Goal: Transaction & Acquisition: Purchase product/service

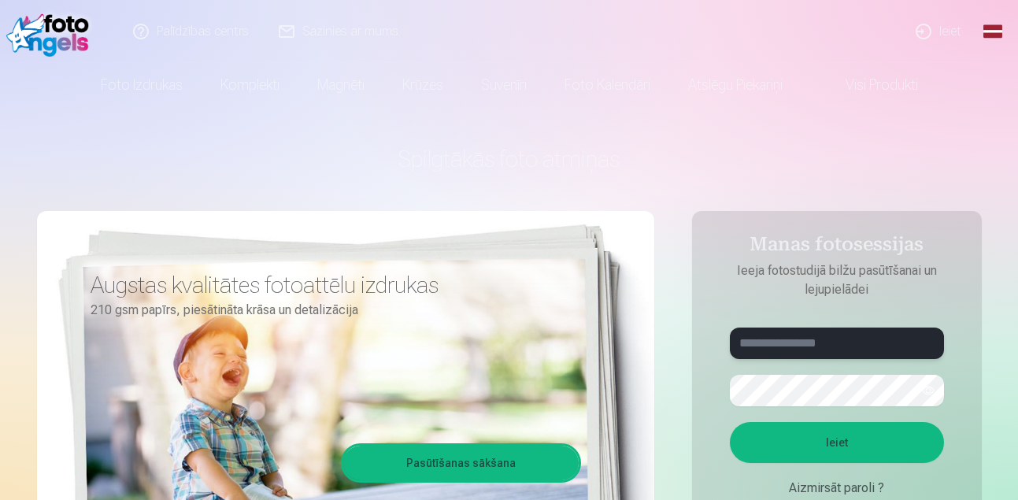
click at [796, 344] on input "text" at bounding box center [837, 344] width 214 height 32
type input "**********"
click at [922, 393] on button "button" at bounding box center [929, 391] width 30 height 30
click at [853, 444] on button "Ieiet" at bounding box center [837, 442] width 214 height 41
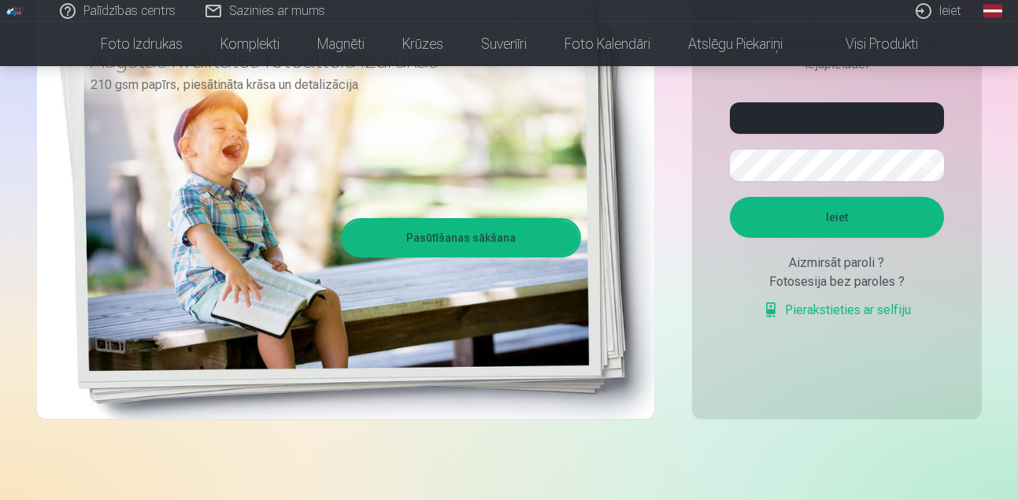
scroll to position [130, 0]
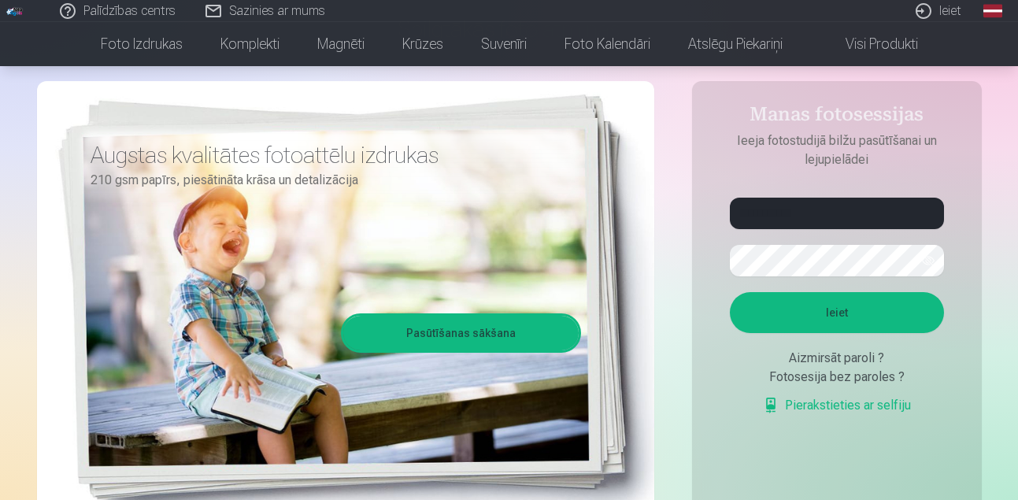
click at [866, 302] on button "Ieiet" at bounding box center [837, 312] width 214 height 41
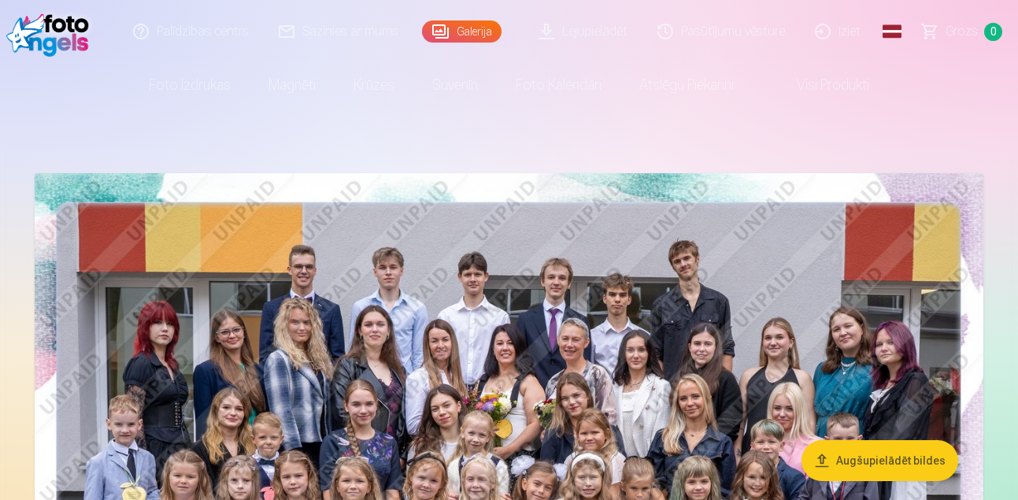
click at [885, 254] on img at bounding box center [509, 489] width 949 height 633
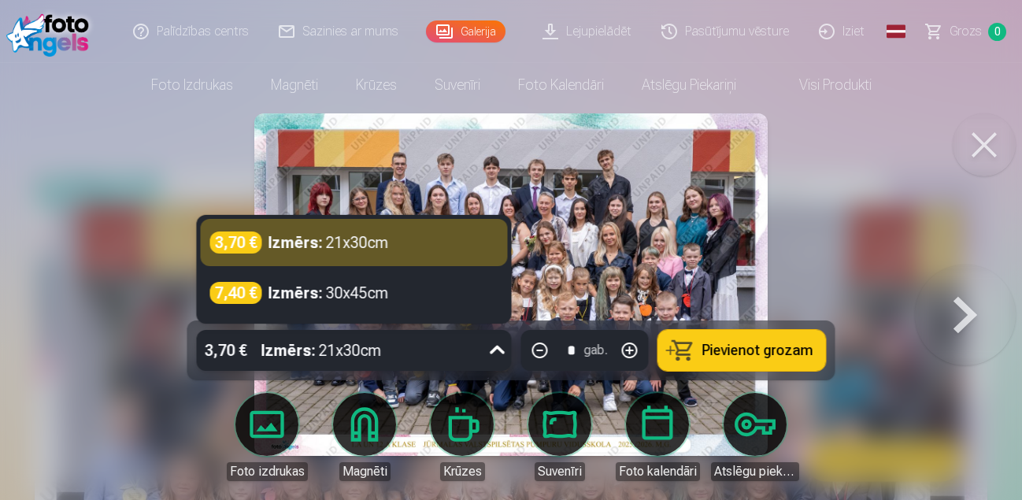
click at [500, 352] on icon at bounding box center [497, 350] width 25 height 25
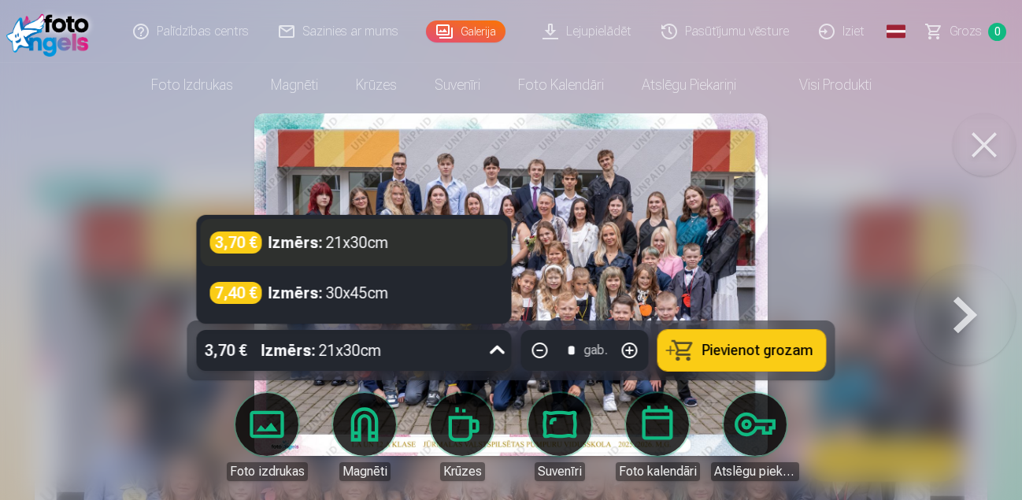
click at [399, 243] on div "3,70 € Izmērs : 21x30cm" at bounding box center [354, 243] width 288 height 22
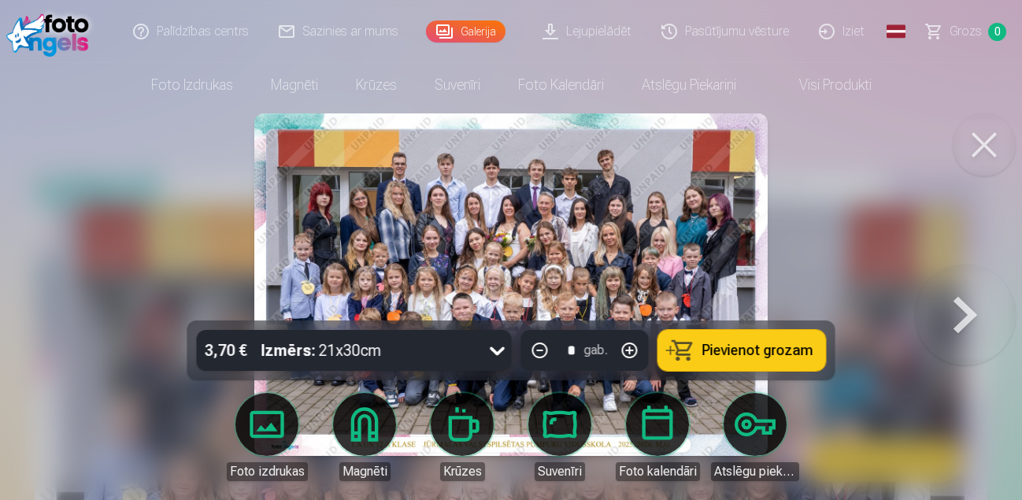
click at [765, 343] on span "Pievienot grozam" at bounding box center [758, 350] width 111 height 14
click at [984, 140] on button at bounding box center [984, 144] width 63 height 63
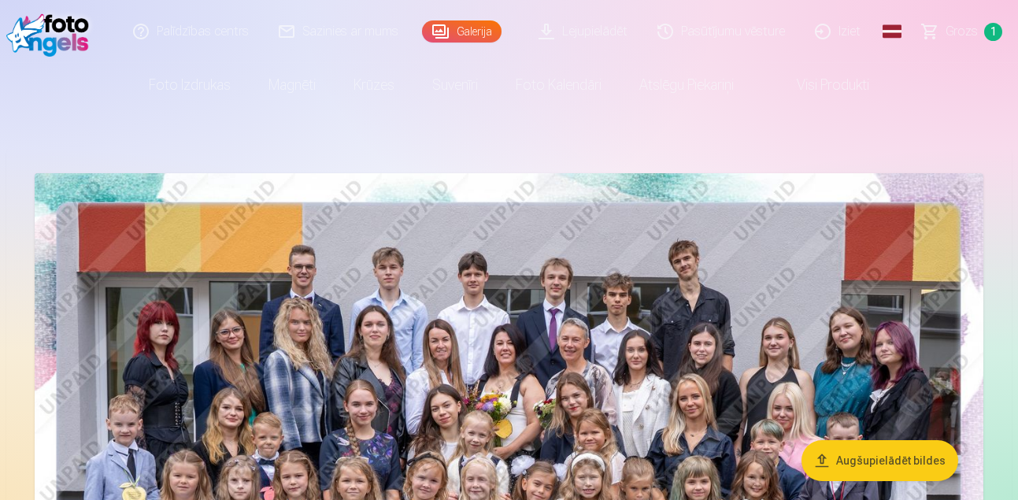
drag, startPoint x: 1017, startPoint y: 13, endPoint x: 1022, endPoint y: 25, distance: 13.5
click at [1018, 25] on html "Palīdzības centrs Sazinies ar mums Galerija Lejupielādēt Pasūtījumu vēsture Izi…" at bounding box center [509, 250] width 1018 height 500
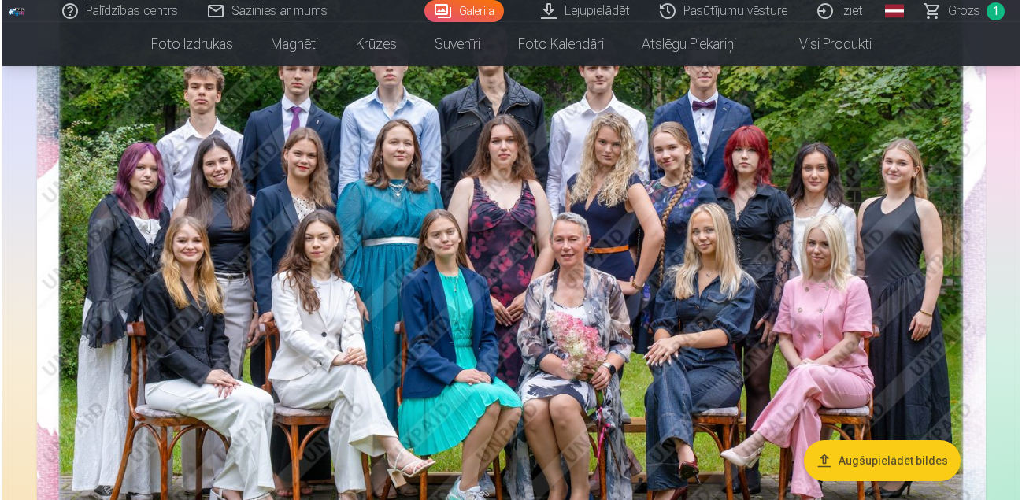
scroll to position [896, 0]
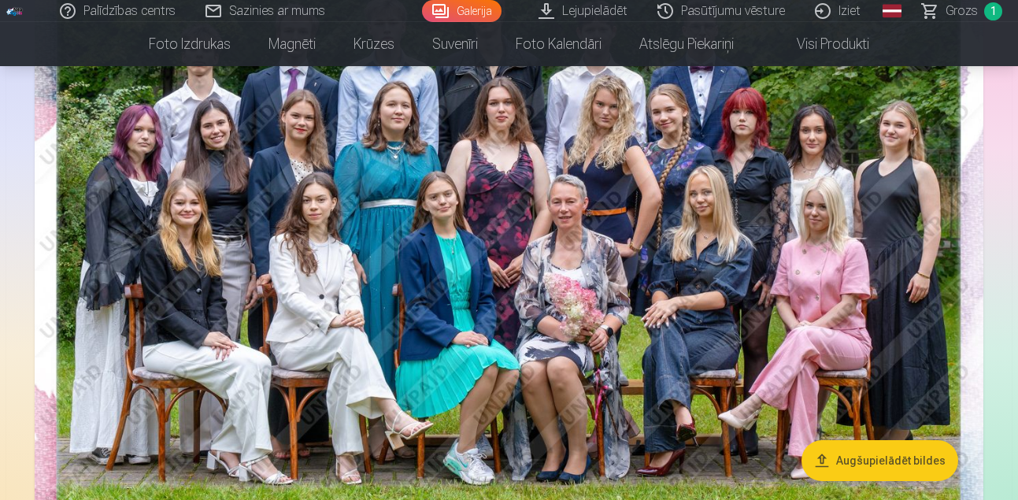
click at [589, 249] on img at bounding box center [509, 240] width 949 height 633
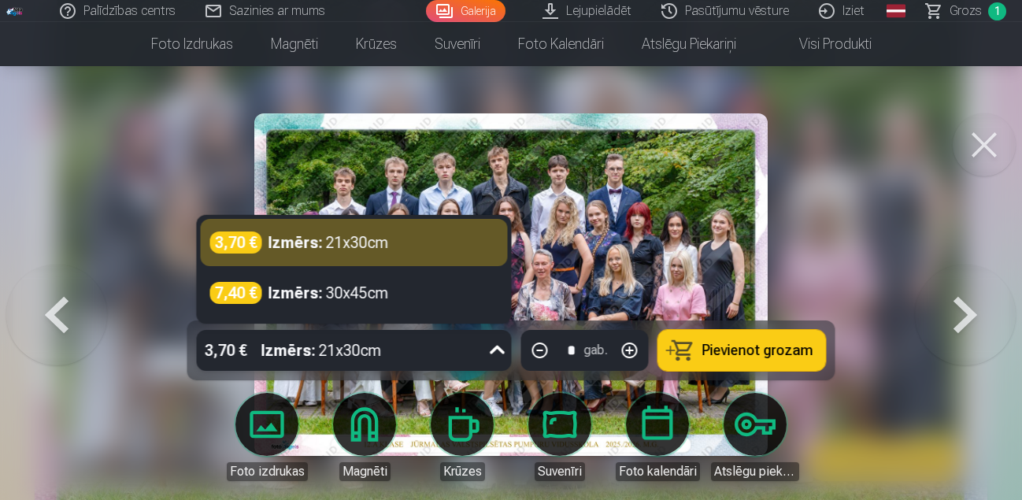
click at [501, 352] on icon at bounding box center [497, 350] width 25 height 25
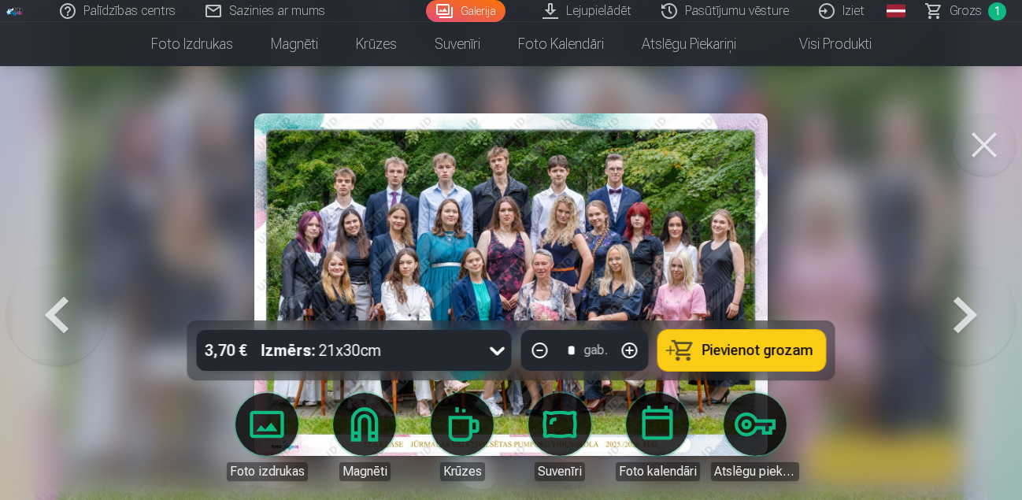
click at [501, 352] on icon at bounding box center [497, 350] width 25 height 25
click at [770, 352] on span "Pievienot grozam" at bounding box center [758, 350] width 111 height 14
click at [986, 140] on button at bounding box center [984, 144] width 63 height 63
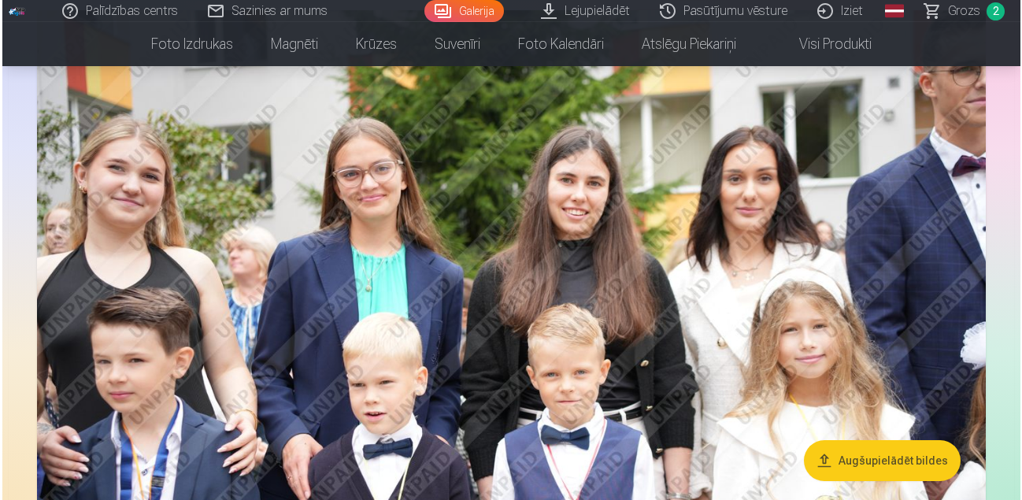
scroll to position [1492, 0]
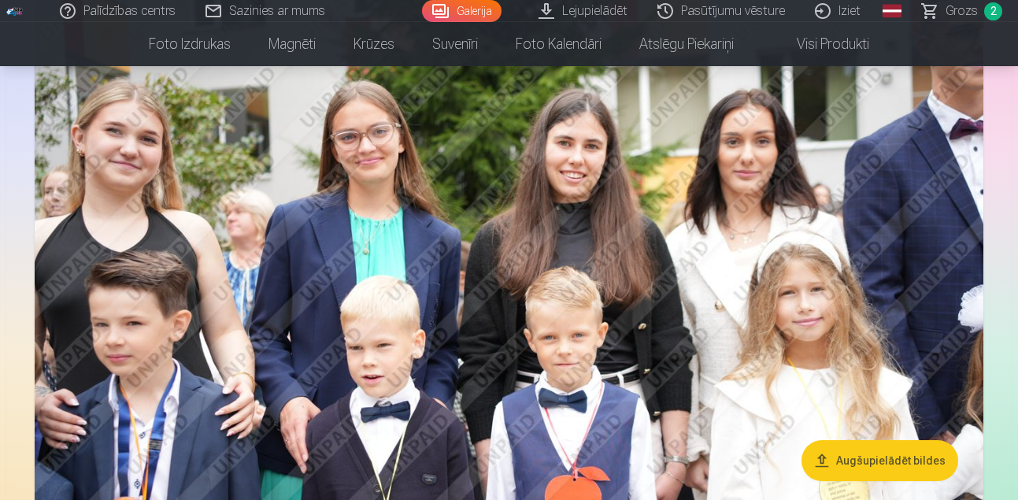
click at [450, 354] on img at bounding box center [509, 289] width 949 height 632
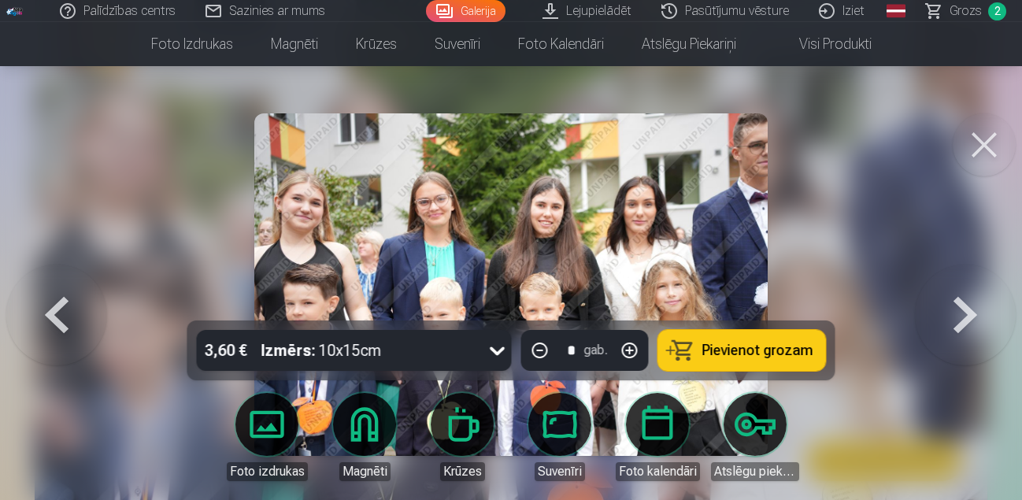
click at [696, 348] on button "Pievienot grozam" at bounding box center [742, 350] width 168 height 41
click at [982, 149] on button at bounding box center [984, 144] width 63 height 63
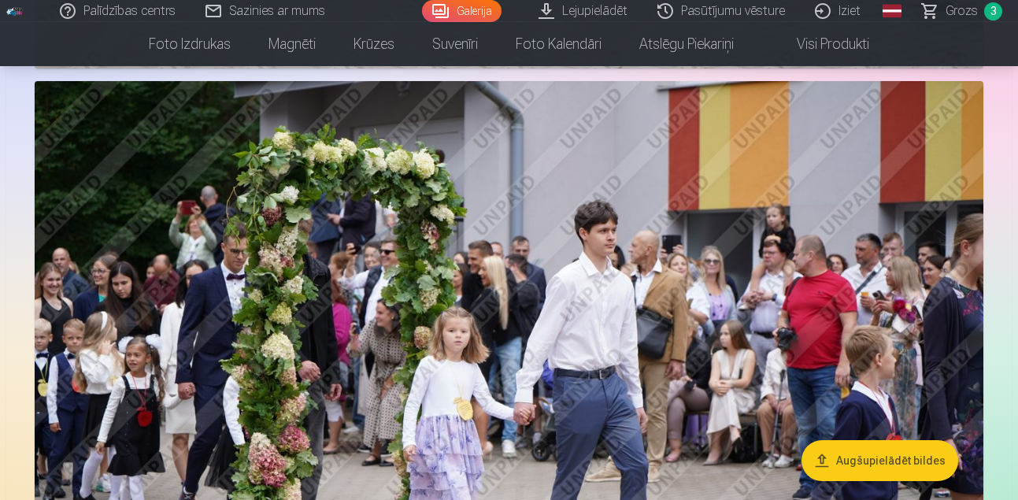
scroll to position [3339, 0]
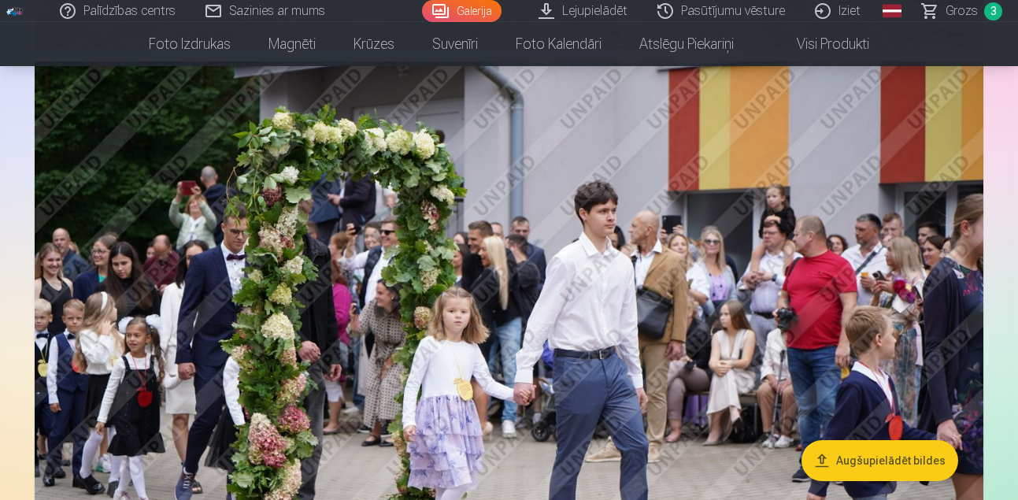
drag, startPoint x: 1018, startPoint y: 158, endPoint x: 1016, endPoint y: 212, distance: 53.6
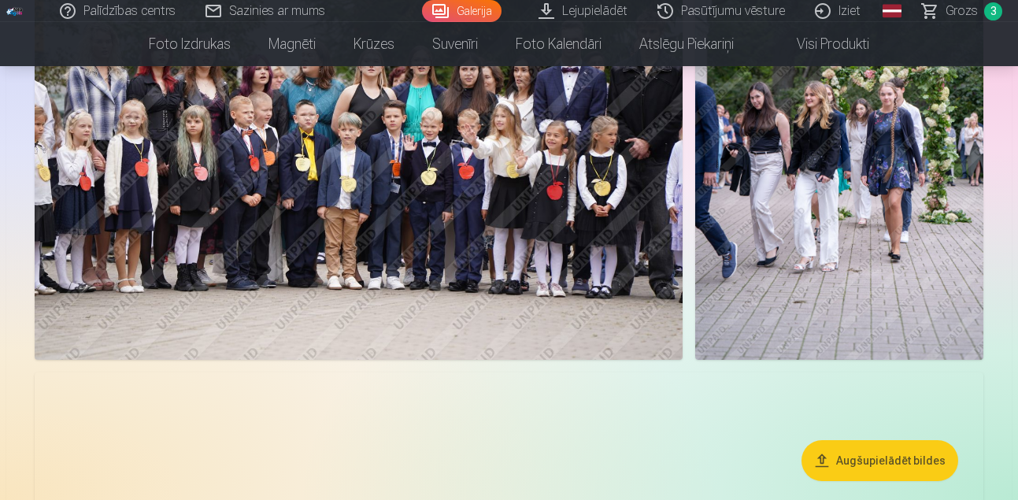
scroll to position [5465, 0]
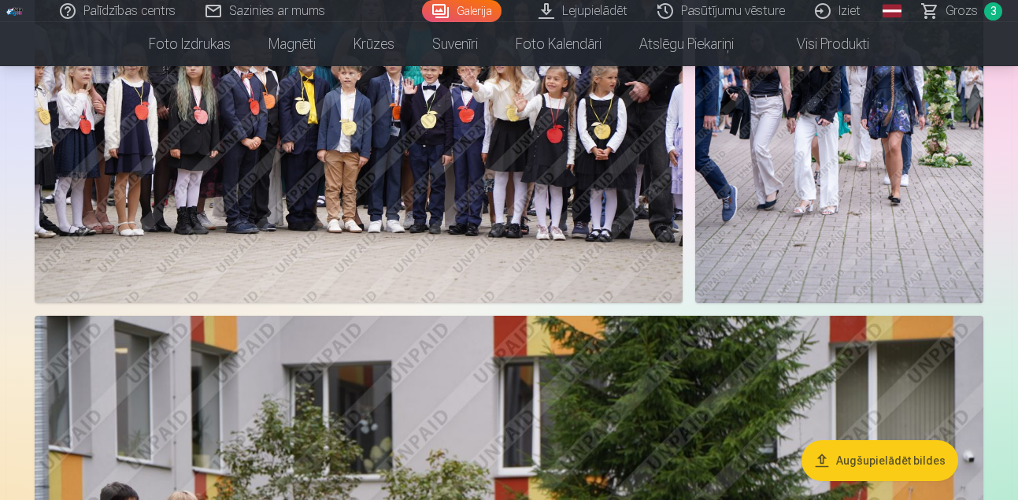
drag, startPoint x: 1018, startPoint y: 251, endPoint x: 1018, endPoint y: 235, distance: 16.6
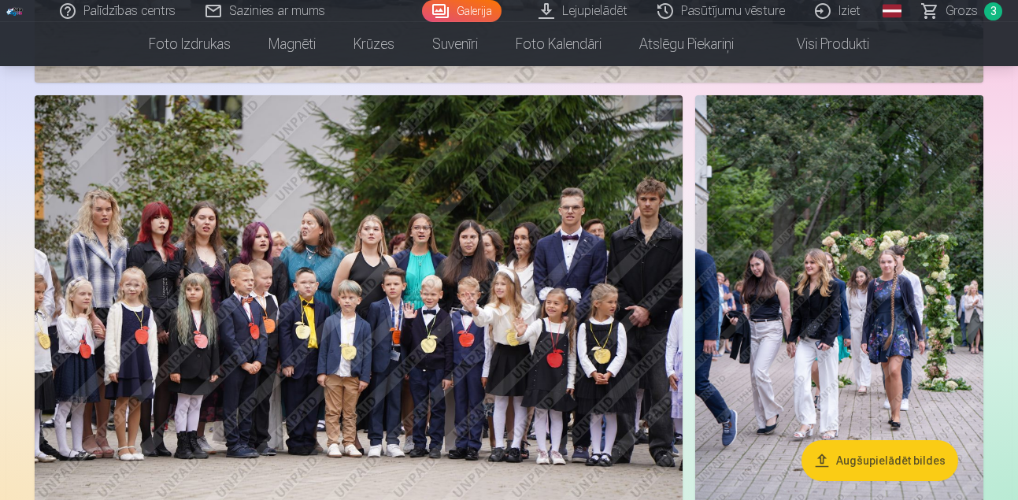
scroll to position [5278, 0]
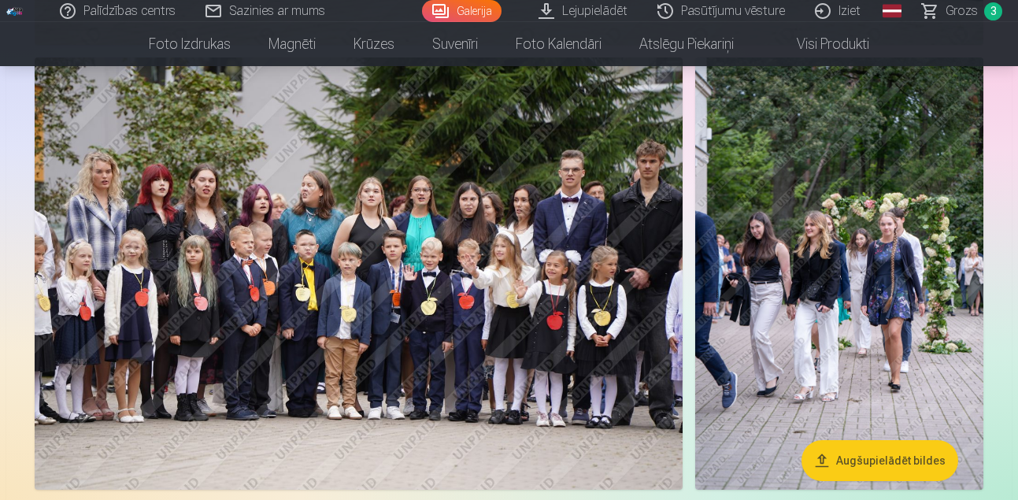
click at [860, 346] on img at bounding box center [840, 273] width 288 height 432
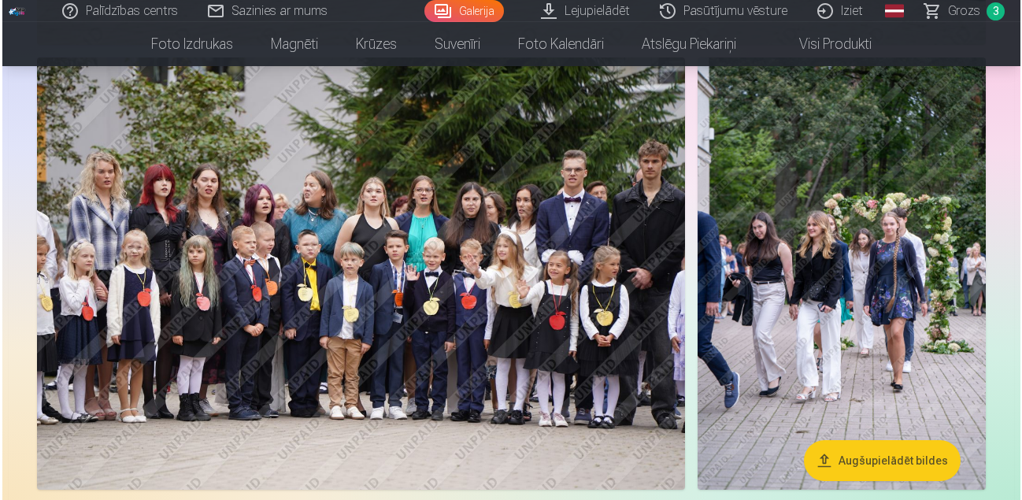
scroll to position [5296, 0]
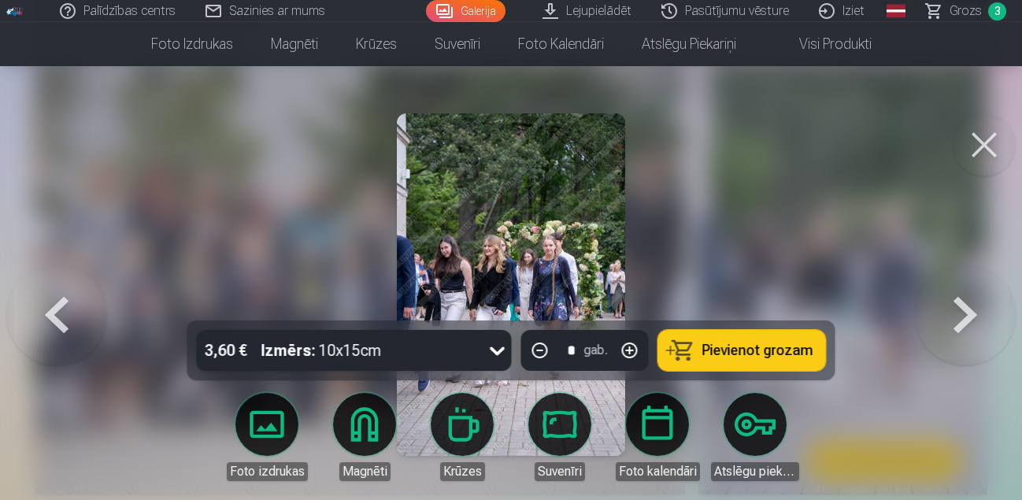
click at [984, 143] on button at bounding box center [984, 144] width 63 height 63
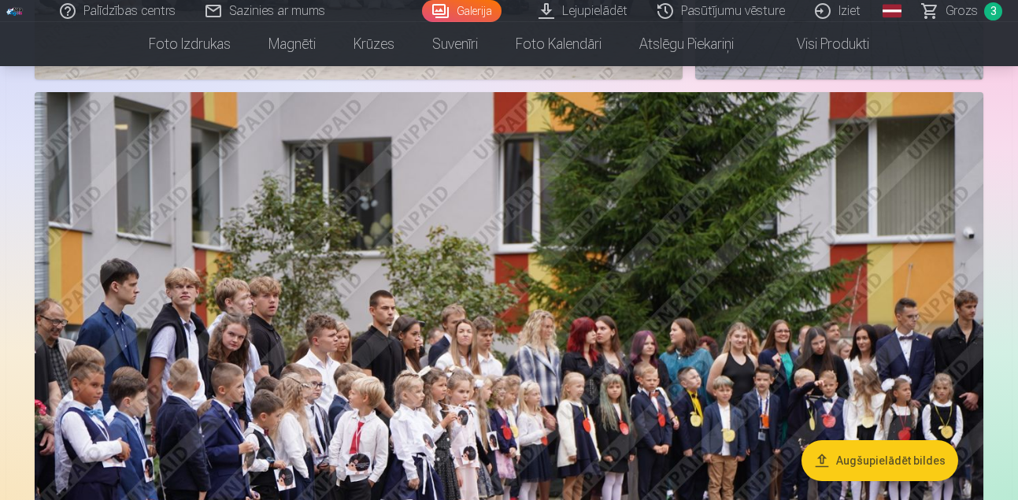
scroll to position [5707, 0]
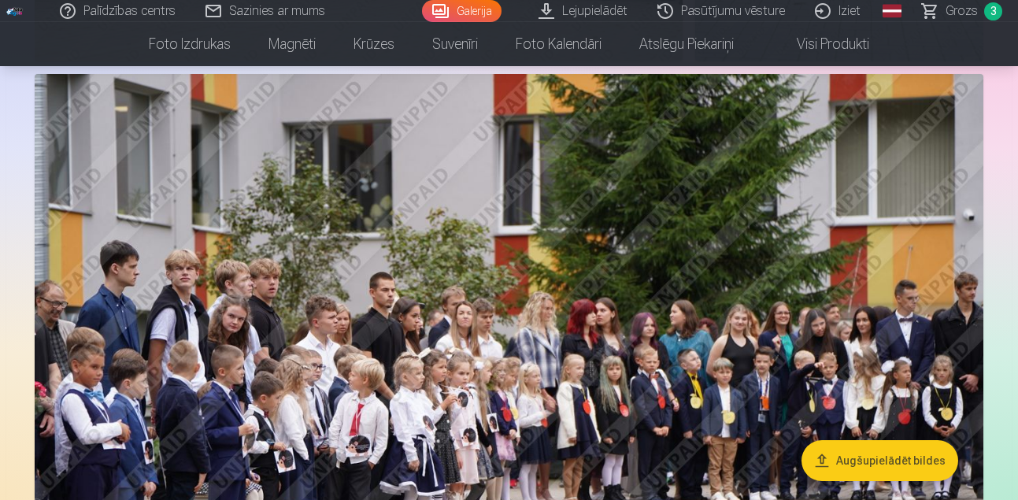
click at [420, 357] on img at bounding box center [509, 390] width 949 height 632
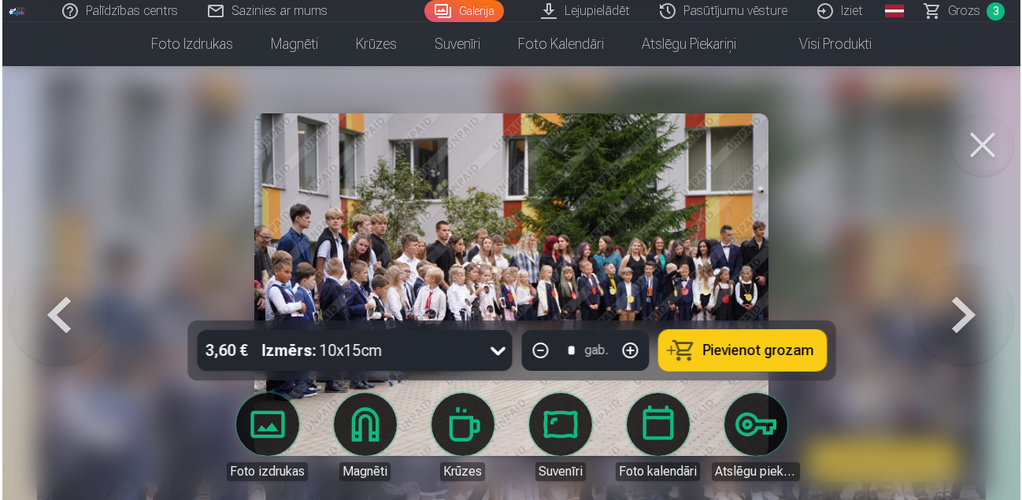
scroll to position [5728, 0]
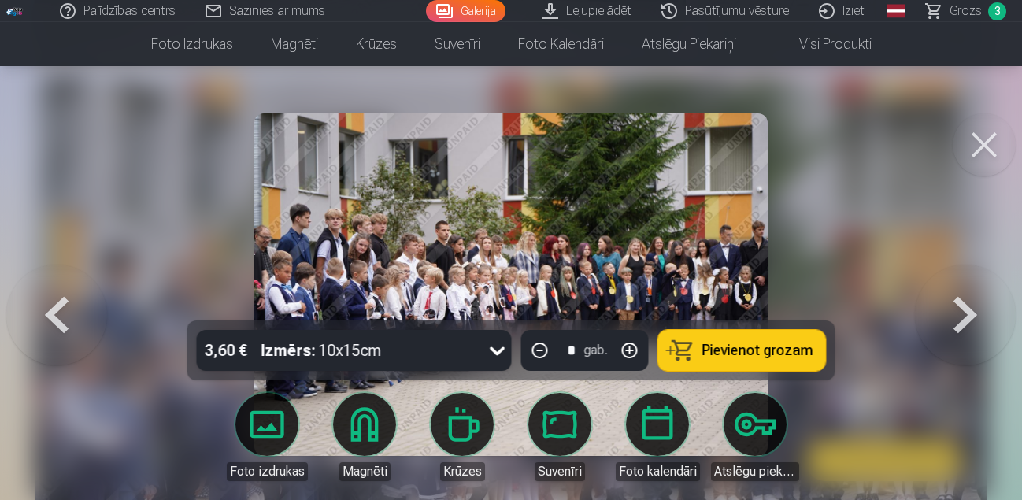
click at [990, 144] on button at bounding box center [984, 144] width 63 height 63
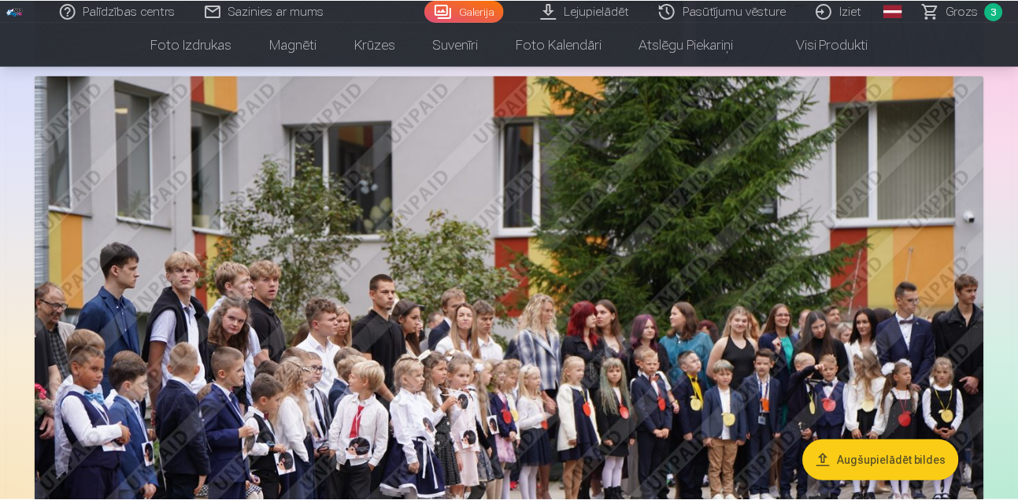
scroll to position [5707, 0]
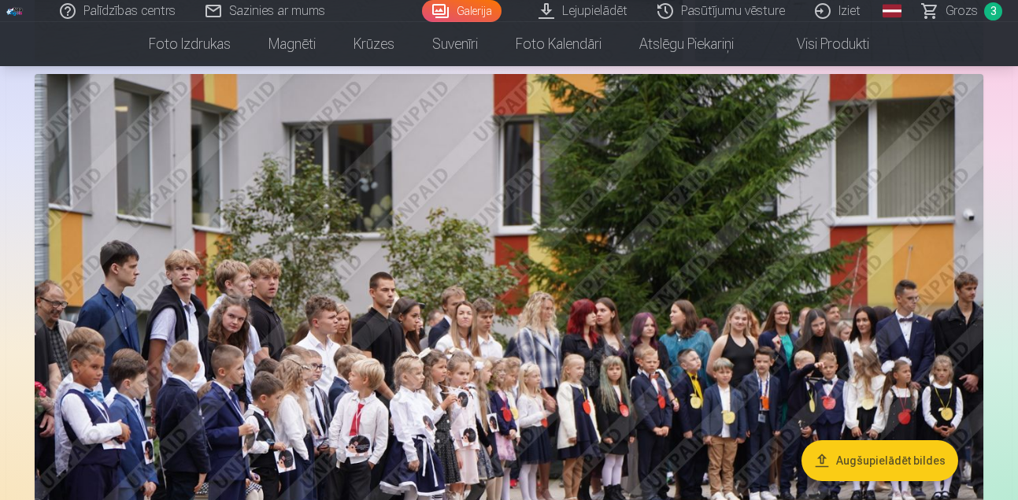
drag, startPoint x: 1018, startPoint y: 258, endPoint x: 1021, endPoint y: 277, distance: 19.9
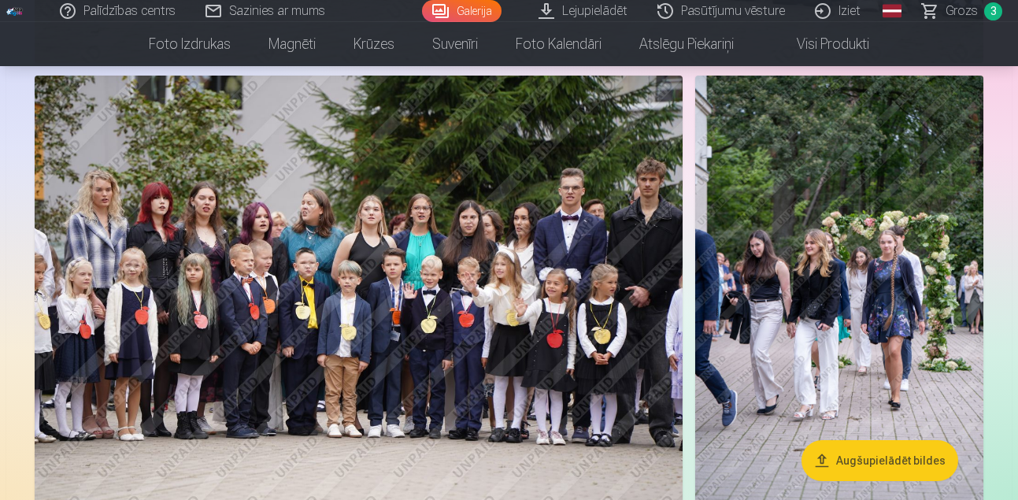
scroll to position [5129, 0]
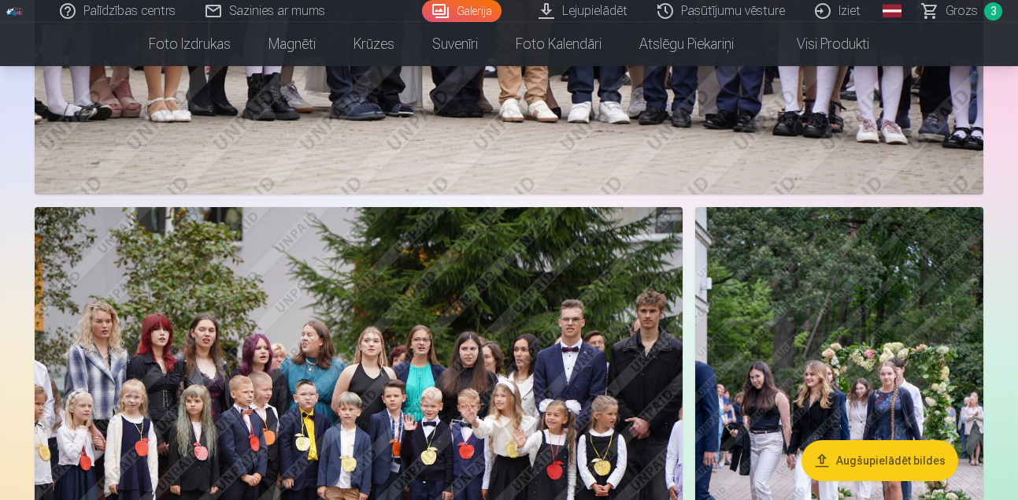
click at [990, 11] on span "3" at bounding box center [994, 11] width 18 height 18
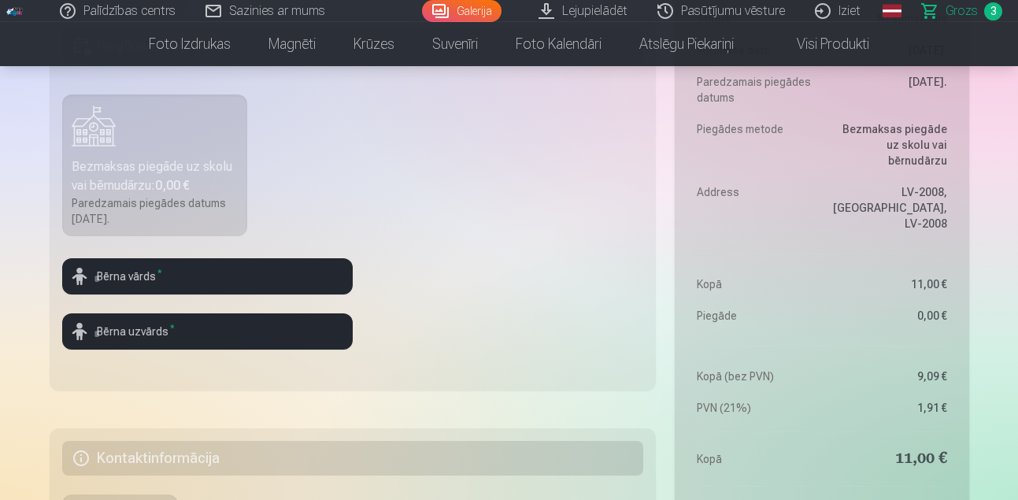
scroll to position [473, 0]
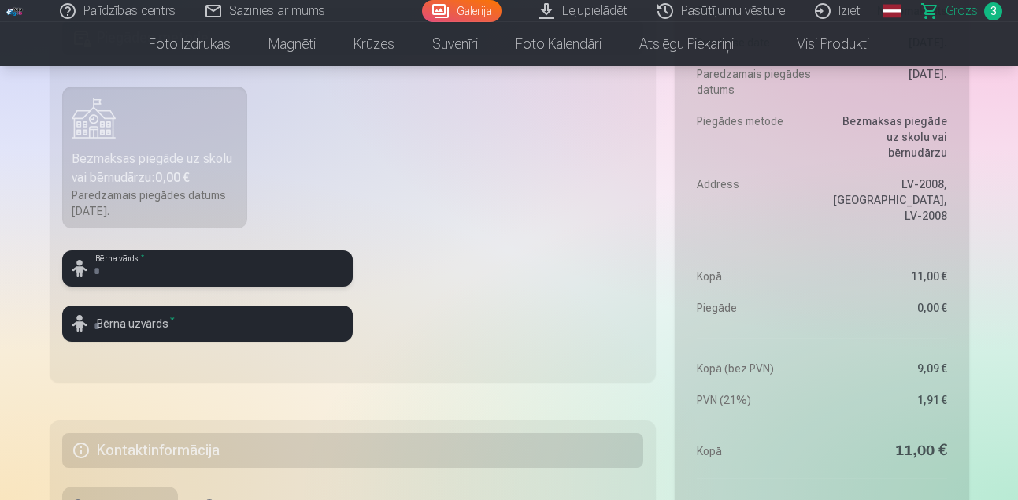
click at [152, 276] on input "text" at bounding box center [207, 268] width 291 height 36
type input "*****"
type input "******"
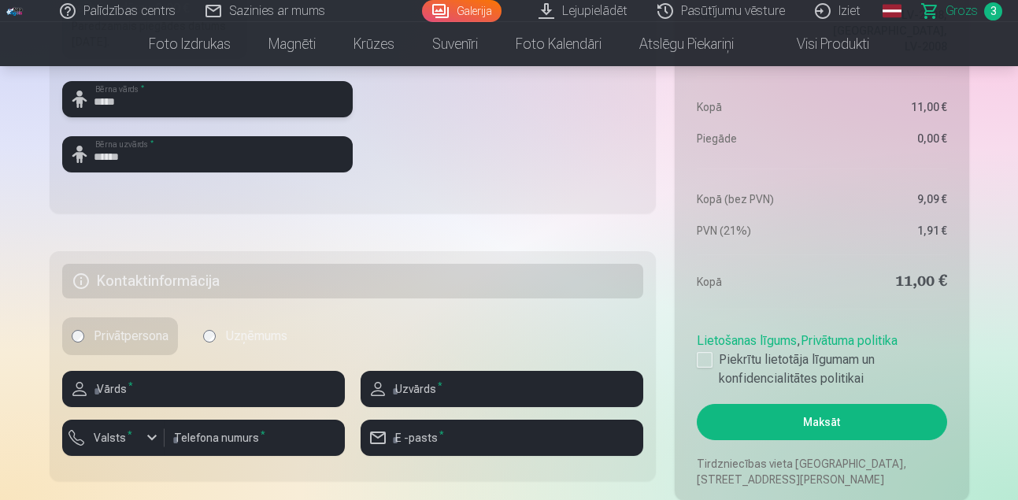
scroll to position [650, 0]
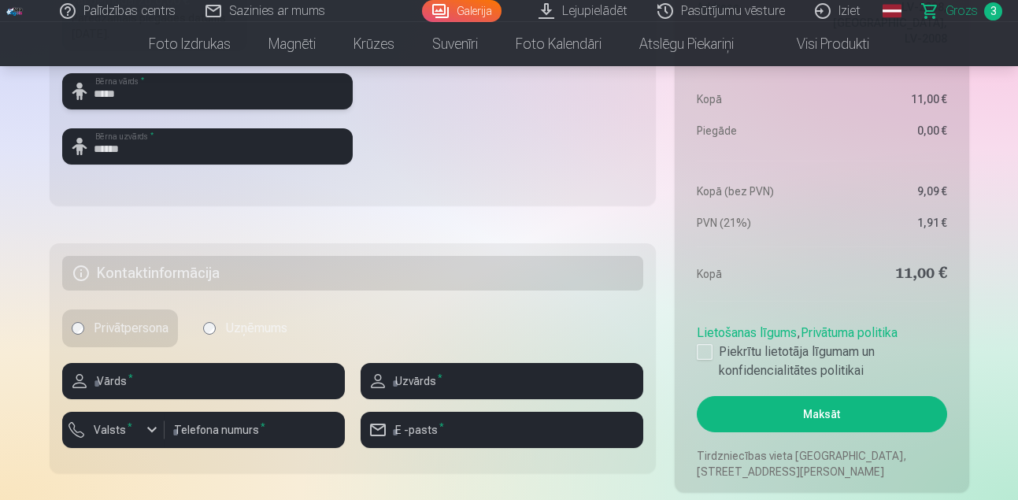
type input "*****"
click at [154, 381] on input "text" at bounding box center [203, 381] width 283 height 36
type input "********"
type input "******"
type input "********"
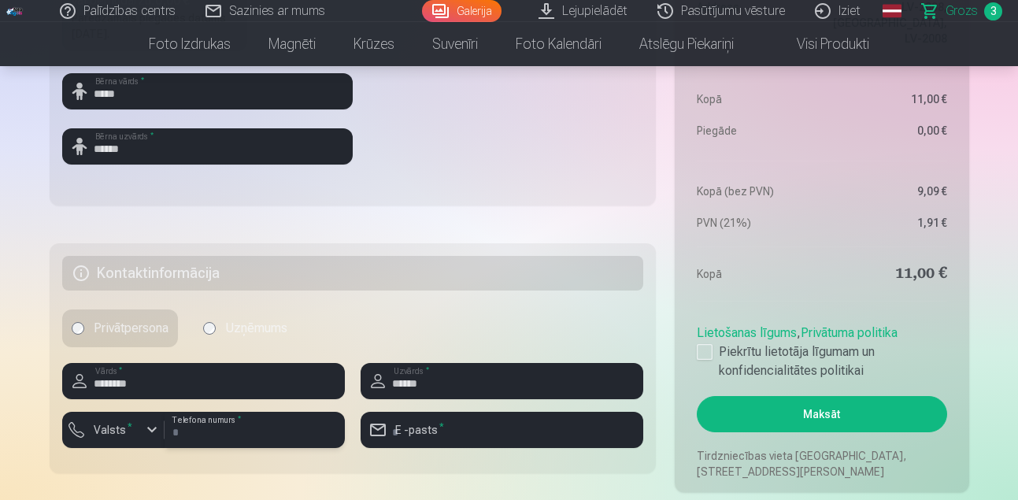
type input "**********"
click at [149, 433] on div "button" at bounding box center [152, 430] width 19 height 19
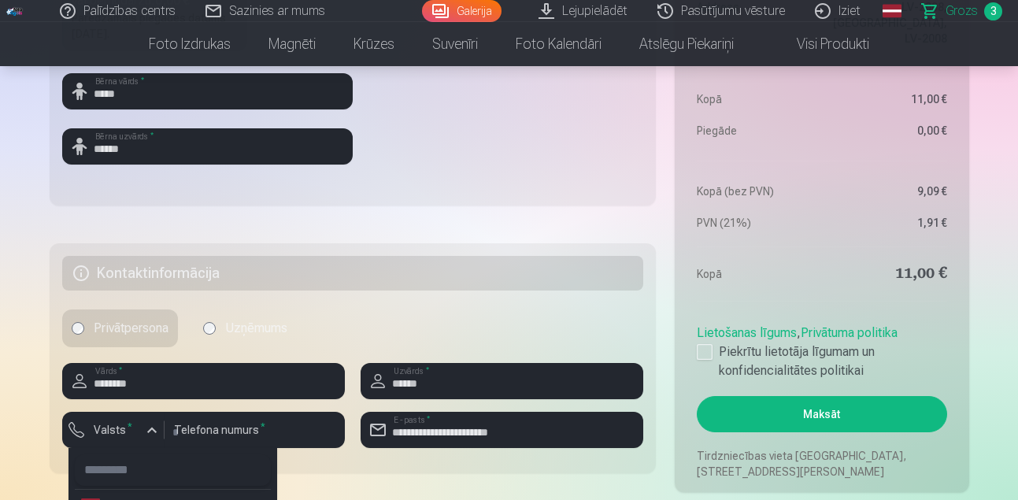
click at [164, 479] on input "text" at bounding box center [173, 470] width 196 height 32
type input "***"
click at [103, 433] on div "+371" at bounding box center [117, 433] width 47 height 16
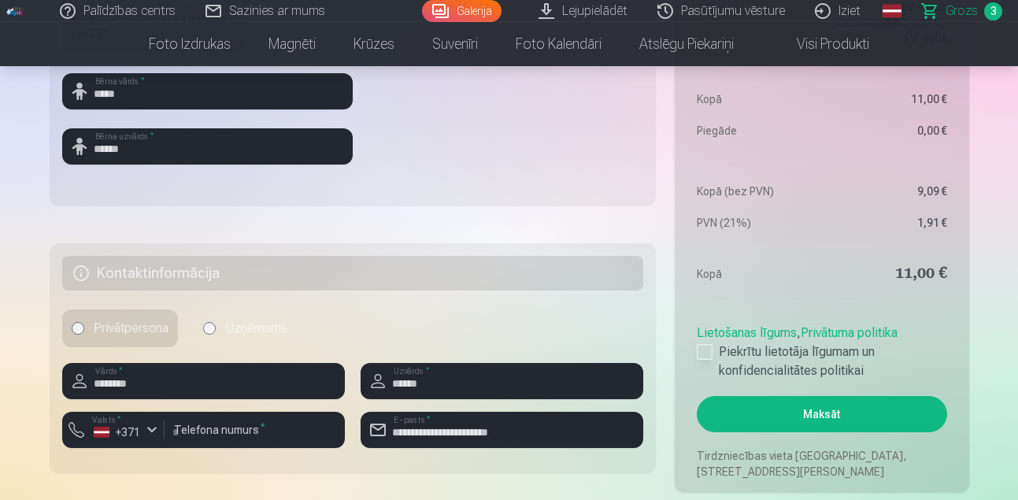
click at [700, 357] on div at bounding box center [705, 352] width 16 height 16
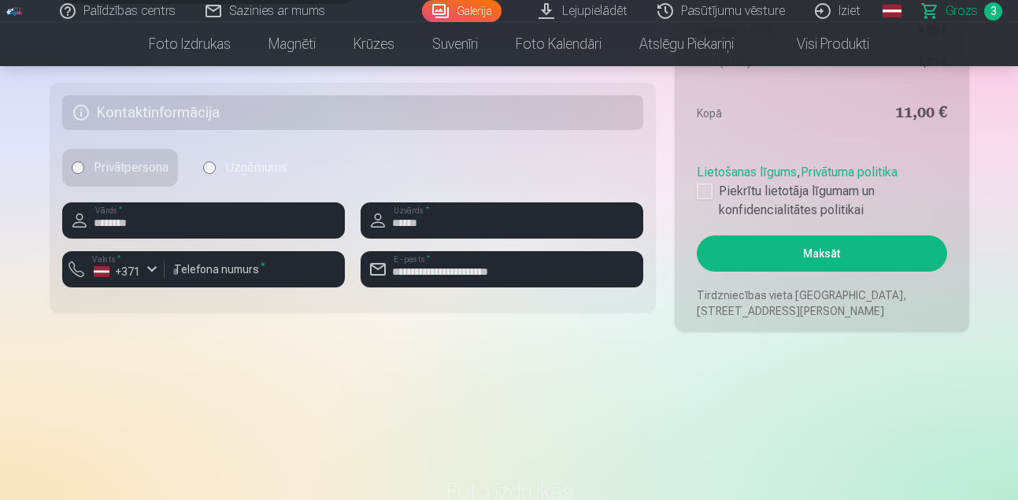
scroll to position [734, 0]
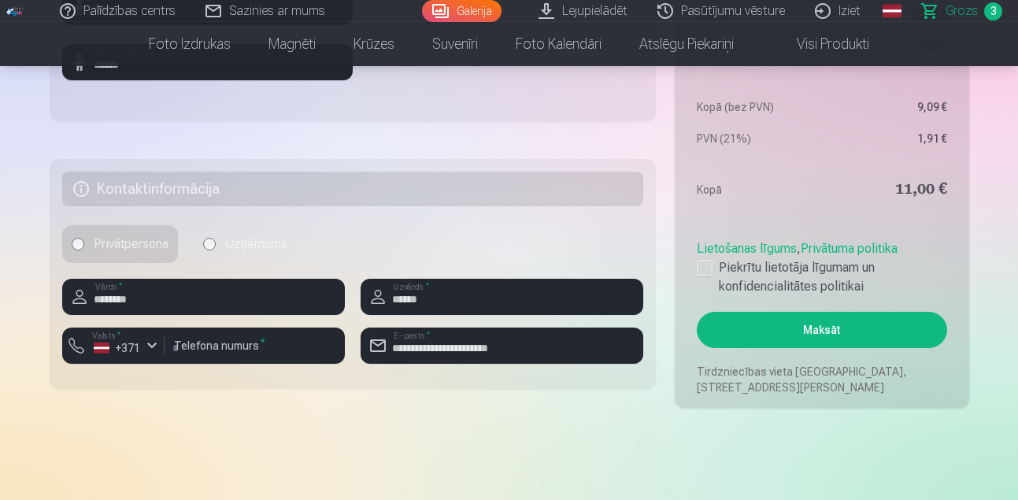
click at [839, 333] on button "Maksāt" at bounding box center [822, 330] width 250 height 36
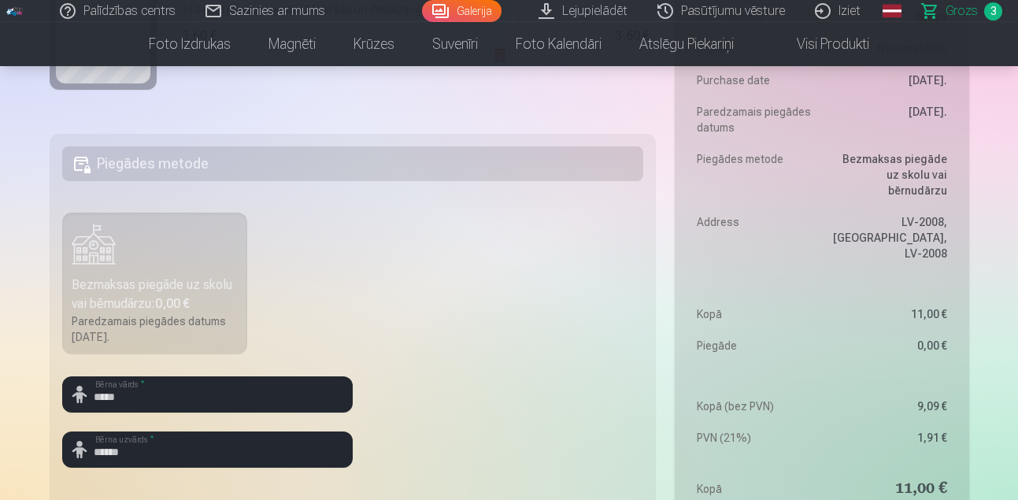
scroll to position [354, 0]
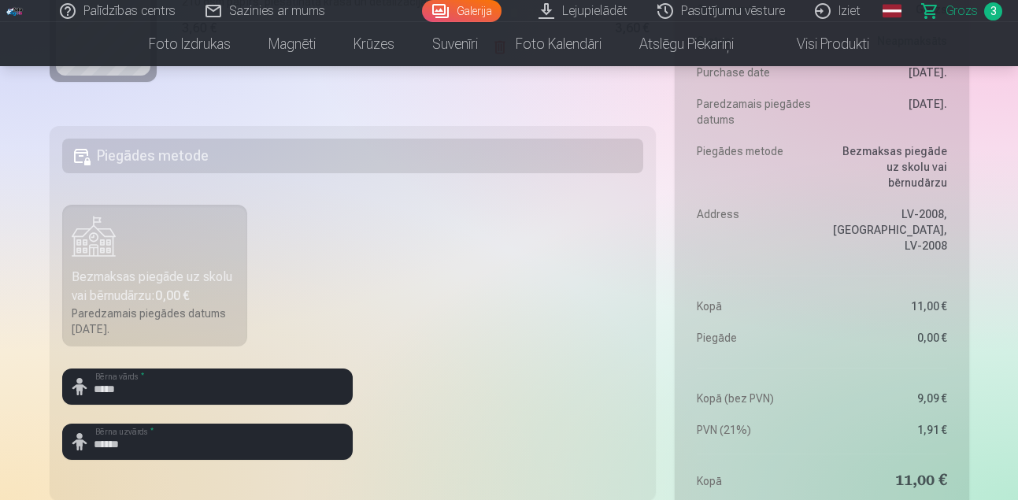
click at [187, 313] on div "Paredzamais piegādes datums 26.09.2025." at bounding box center [155, 322] width 167 height 32
click at [97, 273] on div "Bezmaksas piegāde uz skolu vai bērnudārzu : 0,00 €" at bounding box center [155, 287] width 167 height 38
click at [155, 143] on h5 "Piegādes metode" at bounding box center [353, 156] width 582 height 35
click at [90, 265] on label "Bezmaksas piegāde uz skolu vai bērnudārzu : 0,00 € Paredzamais piegādes datums …" at bounding box center [155, 276] width 186 height 142
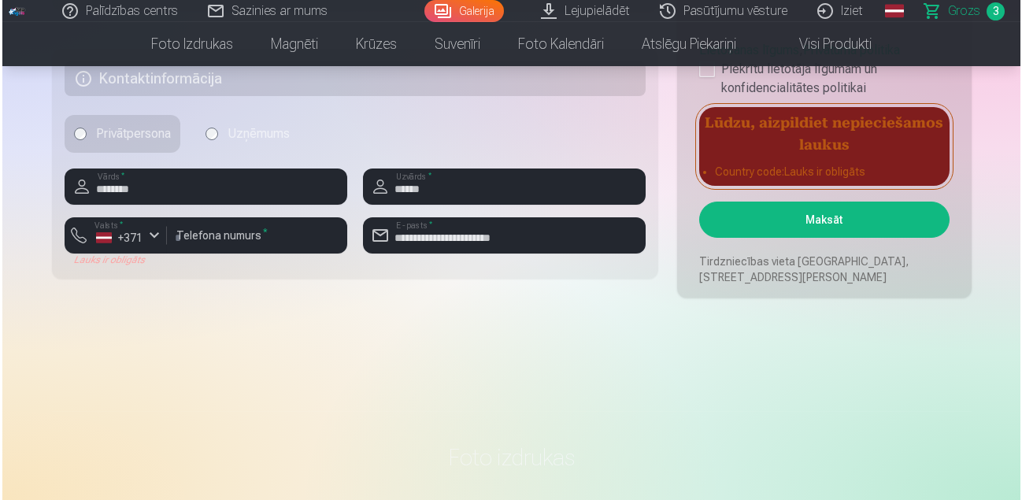
scroll to position [852, 0]
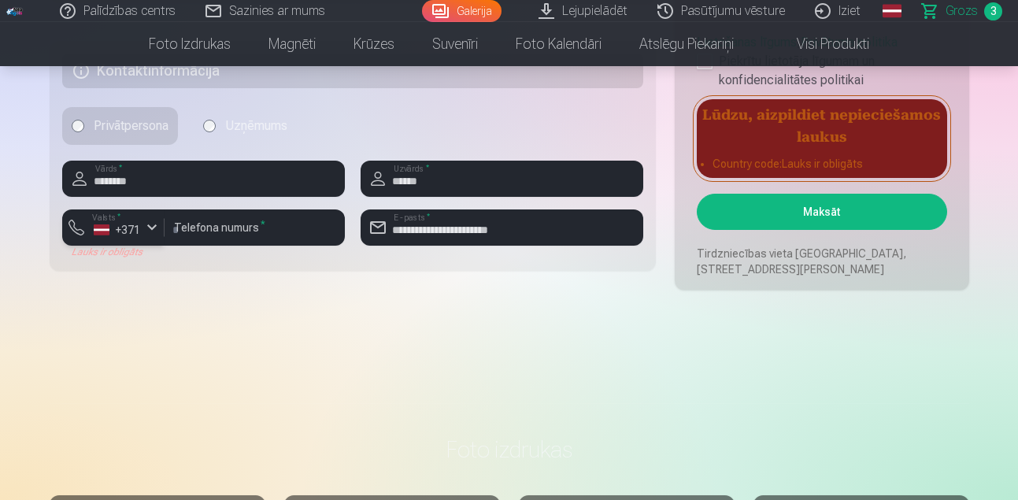
click at [106, 229] on div "+371" at bounding box center [117, 230] width 47 height 16
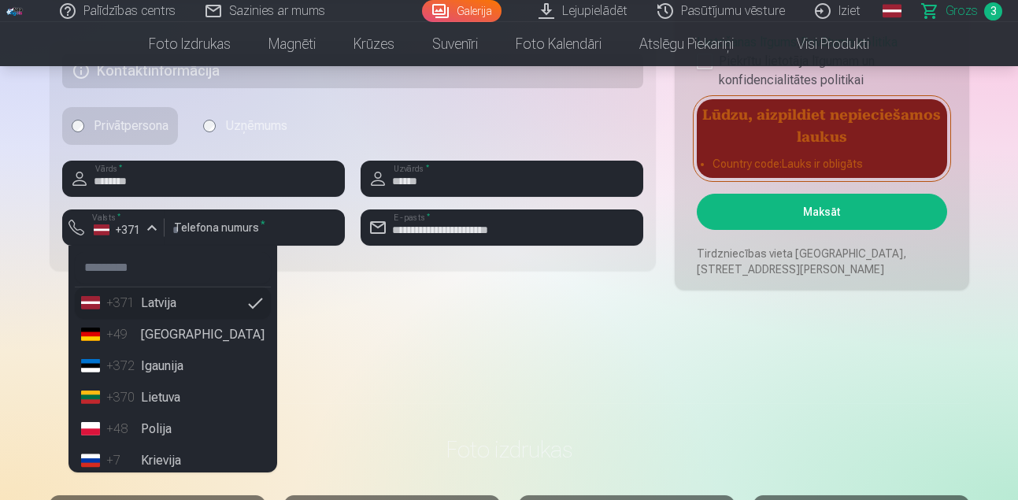
click at [161, 301] on li "+371 Latvija" at bounding box center [173, 303] width 196 height 32
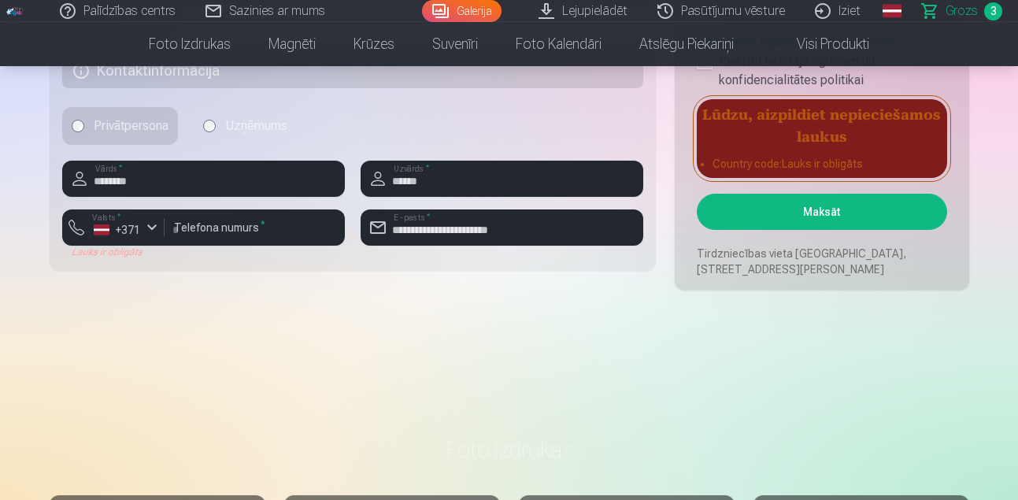
click at [845, 215] on button "Maksāt" at bounding box center [822, 212] width 250 height 36
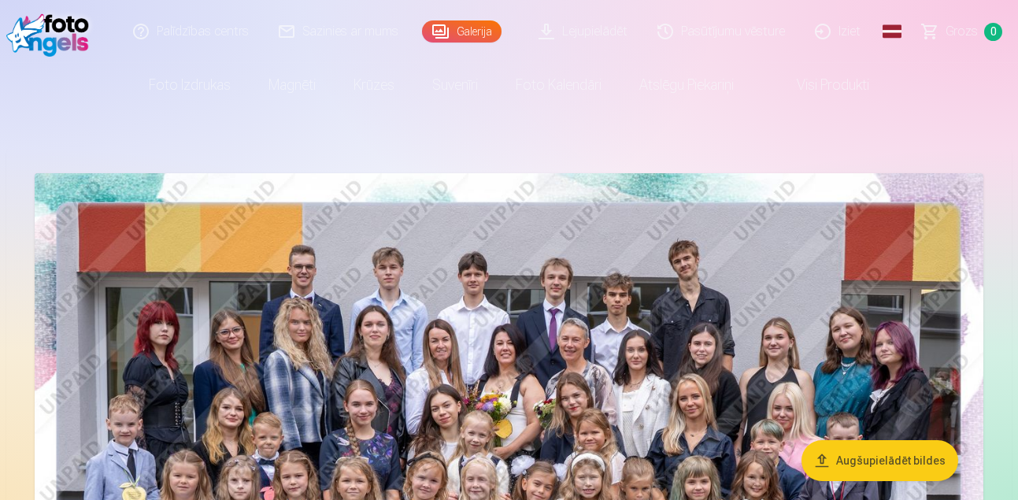
click at [811, 414] on img at bounding box center [509, 489] width 949 height 633
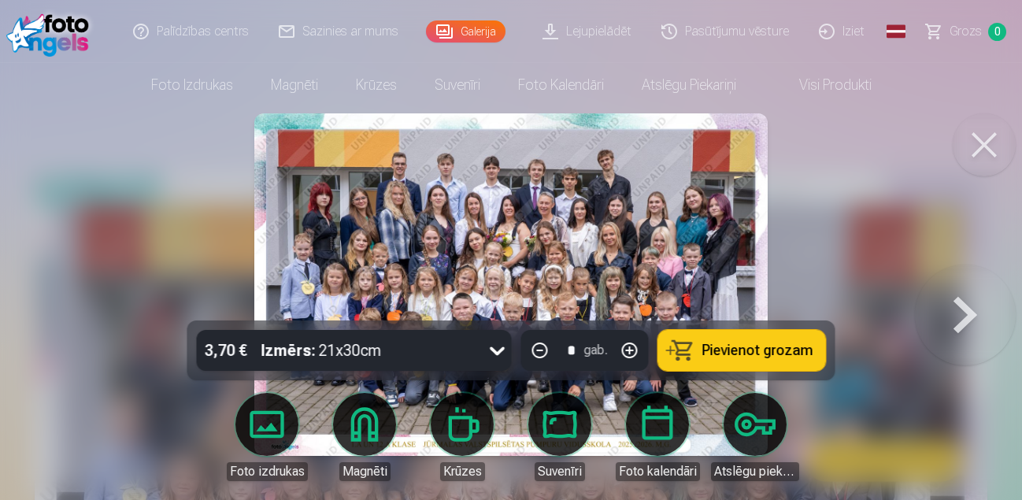
click at [978, 168] on button at bounding box center [984, 144] width 63 height 63
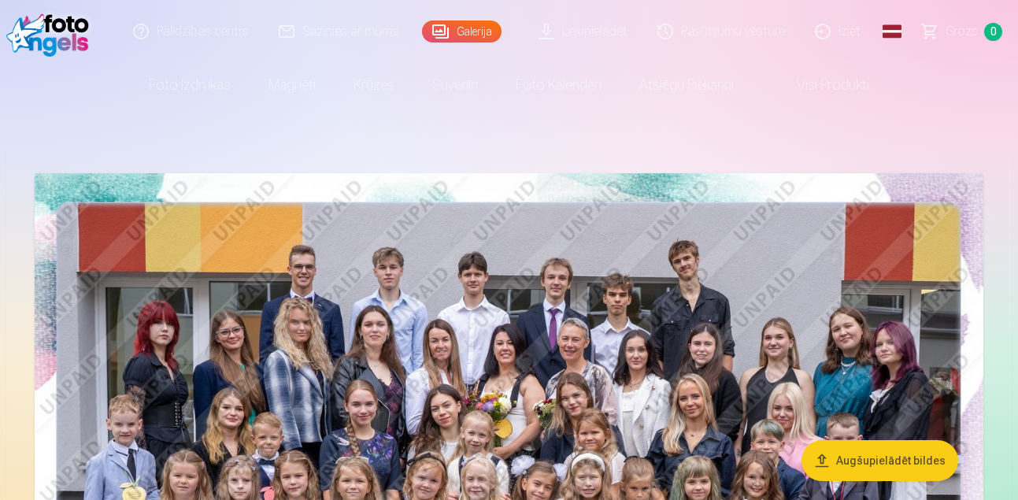
click at [840, 32] on link "Iziet" at bounding box center [839, 31] width 76 height 63
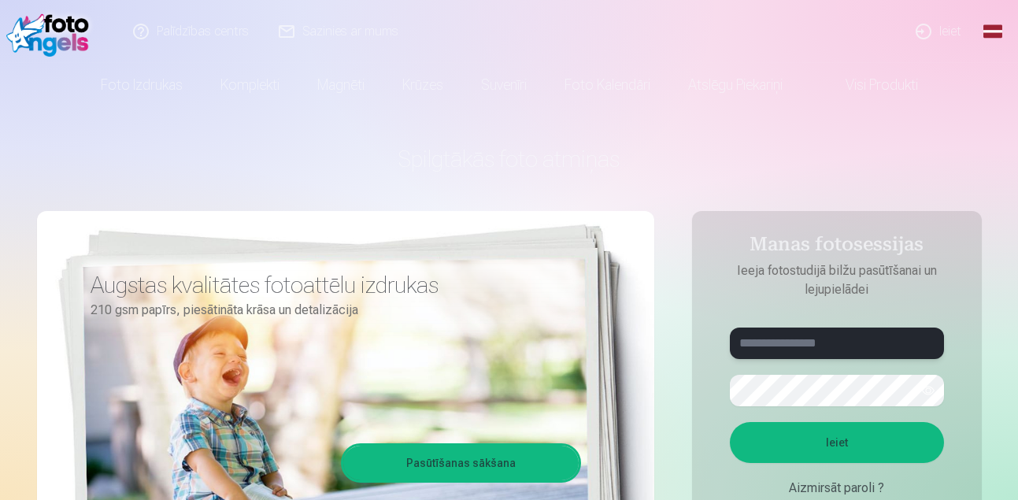
click at [770, 349] on input "text" at bounding box center [837, 344] width 214 height 32
type input "**********"
click at [930, 390] on button "button" at bounding box center [929, 391] width 30 height 30
click at [825, 452] on button "Ieiet" at bounding box center [837, 442] width 214 height 41
